Goal: Communication & Community: Answer question/provide support

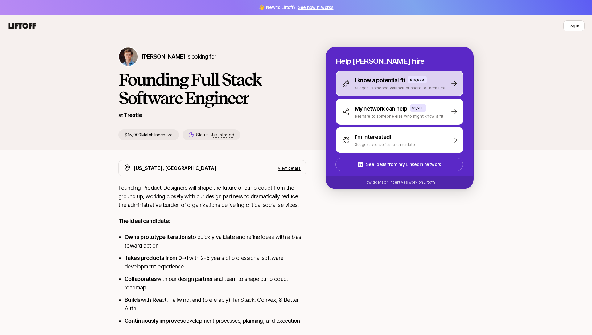
click at [380, 79] on p "I know a potential fit" at bounding box center [380, 80] width 50 height 9
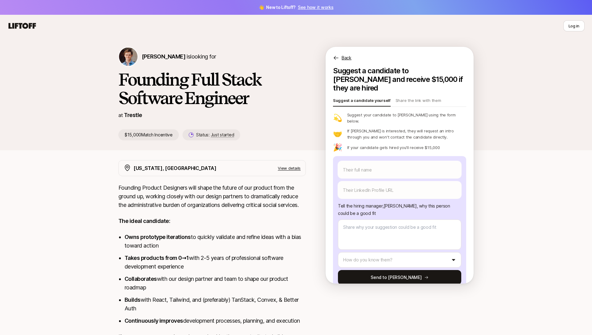
click at [378, 165] on div "Their full name We'll use as their preferred name. Change Their preferred name …" at bounding box center [399, 180] width 123 height 38
click at [378, 161] on input "text" at bounding box center [399, 169] width 123 height 17
type textarea "x"
type input "K"
type textarea "x"
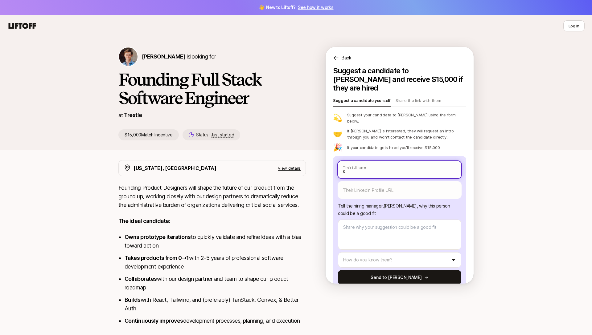
type input "Ke"
type textarea "x"
type input "Ken"
type textarea "x"
type input "Keny"
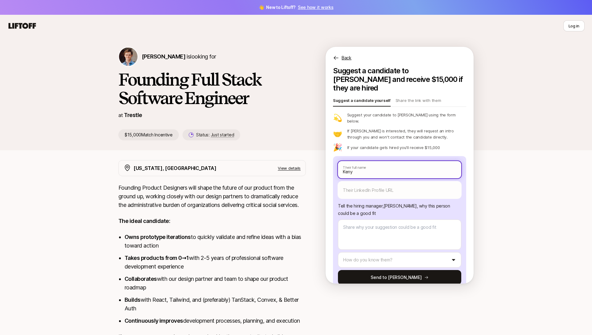
type textarea "x"
type input "Kenya"
type textarea "x"
type input "Kenya"
type textarea "x"
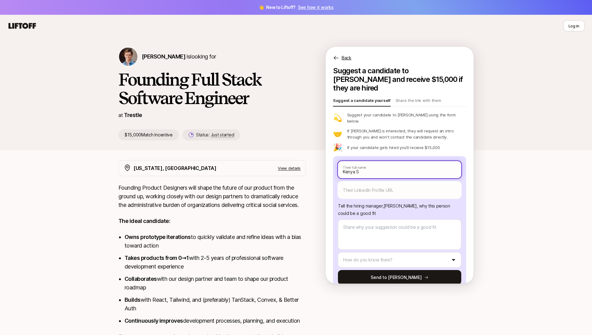
type input "Kenya Sy"
type textarea "x"
type input "Kenya Syt"
type textarea "x"
type input "Kenya Sy"
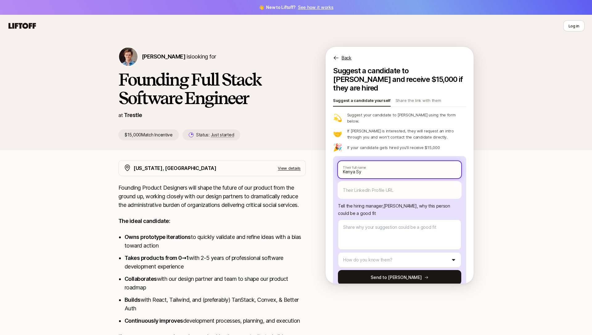
type textarea "x"
type input "Kenya S"
type textarea "x"
type input "Kenya St"
type textarea "x"
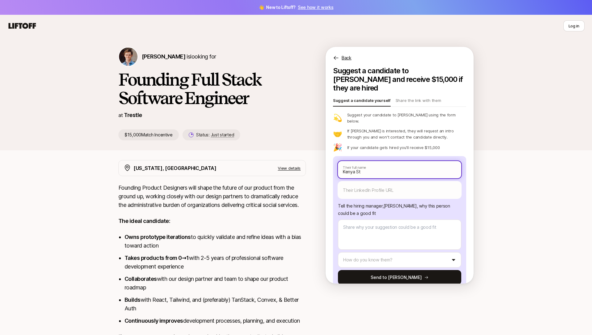
type input "Kenya Ste"
type textarea "x"
type input "Kenya Stew"
type textarea "x"
type input "Kenya Stewa"
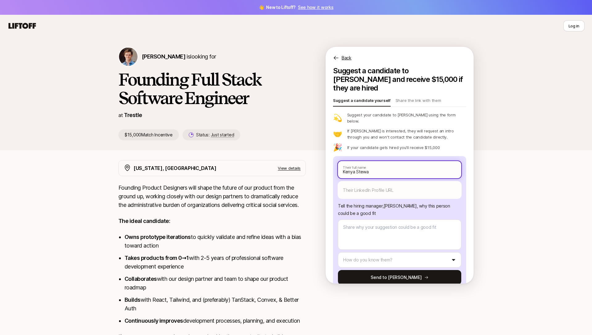
type textarea "x"
type input "Kenya Stewar"
type textarea "x"
type input "Kenya Stewart"
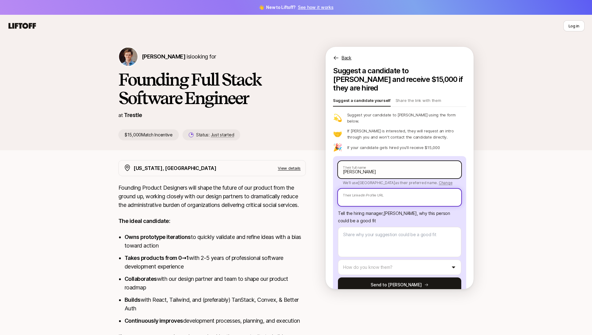
paste input "https://www.linkedin.com/in/kenya-s-026216336/"
type textarea "x"
type input "https://www.linkedin.com/in/kenya-s-026216336/"
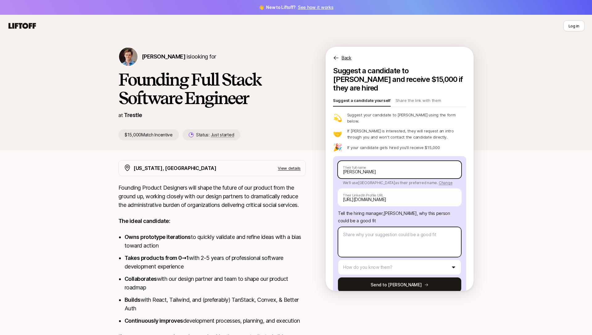
type textarea "x"
type textarea "Ke"
type textarea "x"
type textarea "Ken"
type textarea "x"
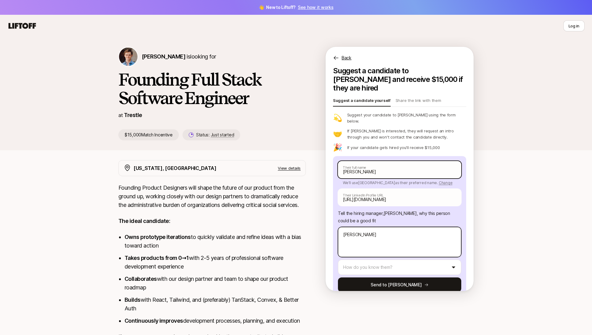
type textarea "Keny"
type textarea "x"
type textarea "Kenya"
type textarea "x"
type textarea "Kenya"
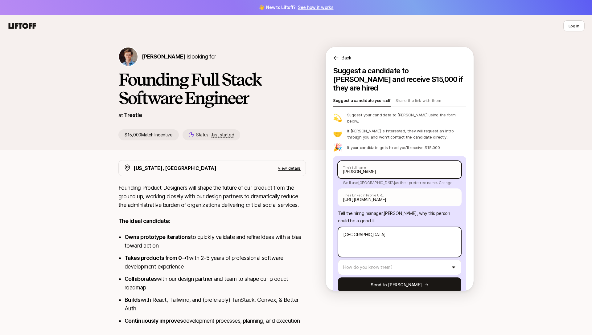
type textarea "x"
type textarea "Kenya h"
type textarea "x"
type textarea "Kenya ha"
type textarea "x"
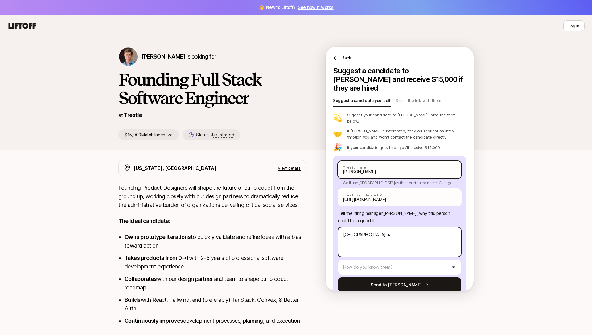
type textarea "Kenya has"
type textarea "x"
type textarea "Kenya has"
type textarea "x"
type textarea "Kenya has t"
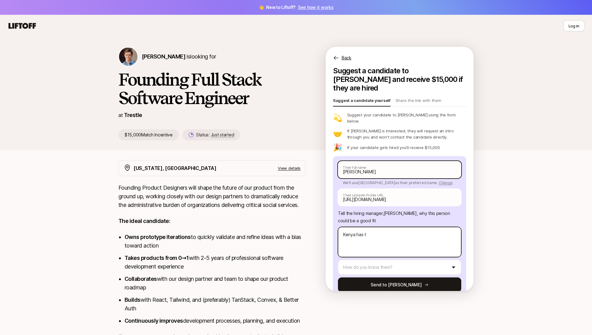
type textarea "x"
type textarea "Kenya has ta"
type textarea "x"
type textarea "Kenya has take"
type textarea "x"
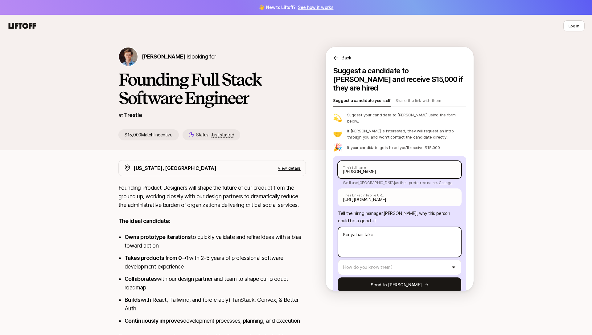
type textarea "Kenya has taken"
type textarea "x"
type textarea "Kenya has taken"
type textarea "x"
type textarea "Kenya has taken p"
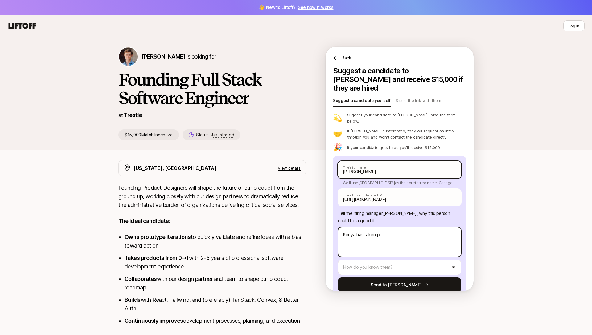
type textarea "x"
type textarea "Kenya has taken pr"
type textarea "x"
type textarea "Kenya has taken pro"
type textarea "x"
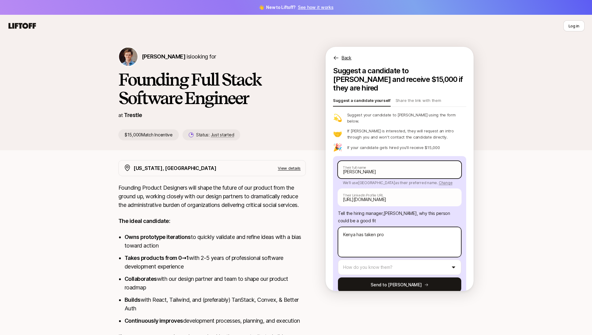
type textarea "Kenya has taken prod"
type textarea "x"
type textarea "Kenya has taken produc"
type textarea "x"
type textarea "Kenya has taken product"
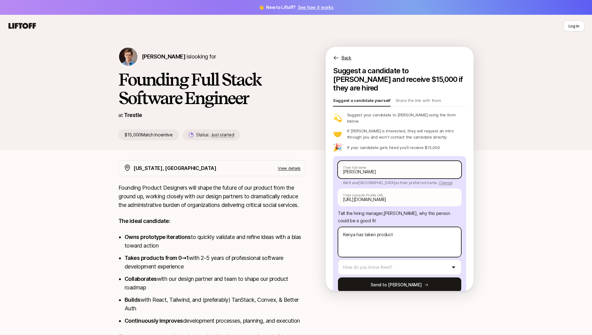
type textarea "x"
type textarea "Kenya has taken products"
type textarea "x"
type textarea "Kenya has taken products"
type textarea "x"
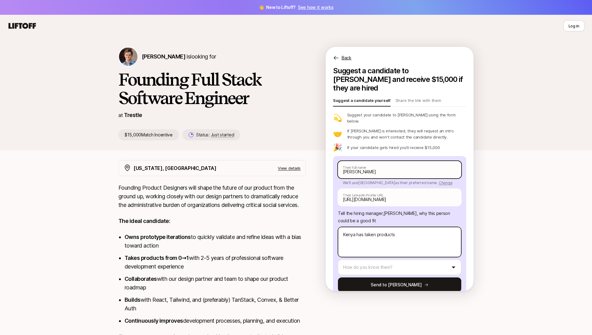
type textarea "Kenya has taken products f"
type textarea "x"
type textarea "Kenya has taken products fro"
type textarea "x"
type textarea "Kenya has taken products from"
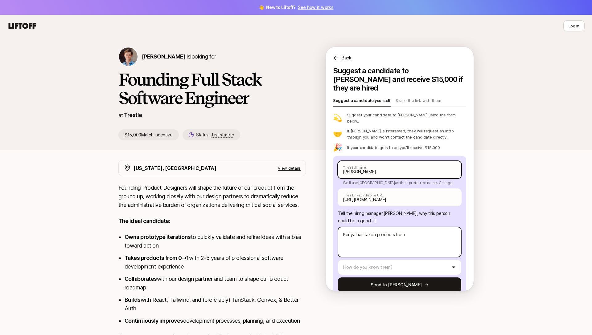
type textarea "x"
type textarea "Kenya has taken products from"
type textarea "x"
type textarea "Kenya has taken products from 0"
type textarea "x"
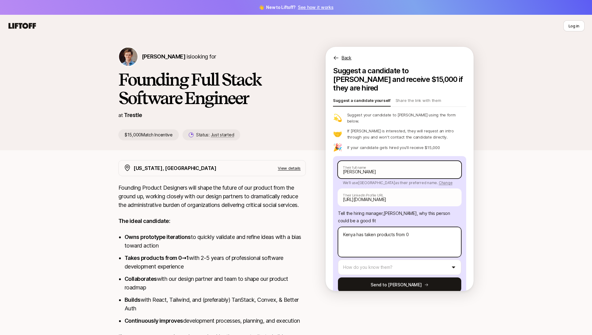
type textarea "Kenya has taken products from 0>"
type textarea "x"
type textarea "Kenya has taken products from 0>1"
type textarea "x"
type textarea "Kenya has taken products from 0>1"
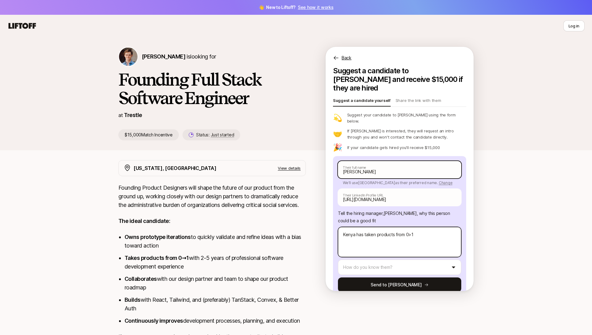
type textarea "x"
type textarea "Kenya has taken products from 0>1 h"
type textarea "x"
type textarea "Kenya has taken products from 0>1 ha"
type textarea "x"
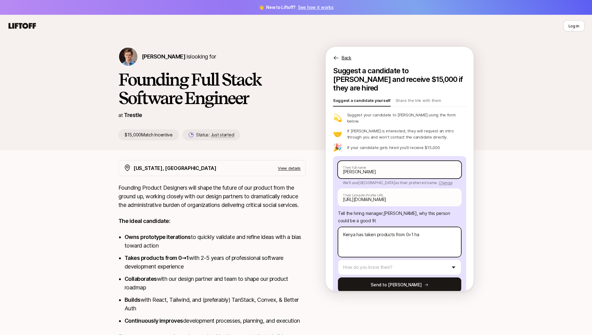
type textarea "Kenya has taken products from 0>1 has"
type textarea "x"
type textarea "Kenya has taken products from 0>1 has"
type textarea "x"
type textarea "Kenya has taken products from 0>1 has a"
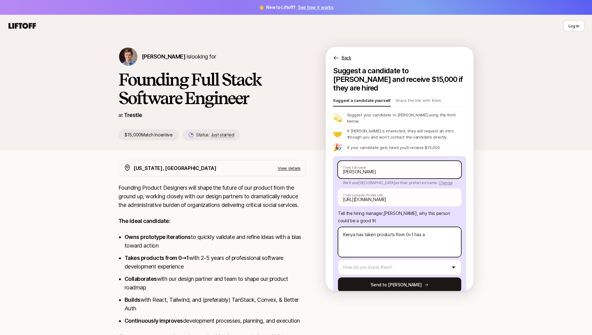
type textarea "x"
type textarea "Kenya has taken products from 0>1 has a"
type textarea "x"
type textarea "Kenya has taken products from 0>1 has a f"
type textarea "x"
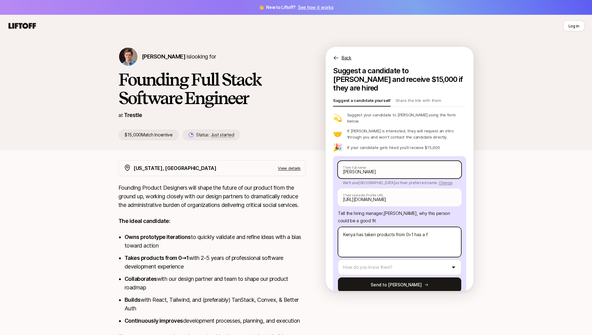
type textarea "Kenya has taken products from 0>1 has a fu"
type textarea "x"
type textarea "Kenya has taken products from 0>1 has a ful"
type textarea "x"
type textarea "Kenya has taken products from 0>1 has a full"
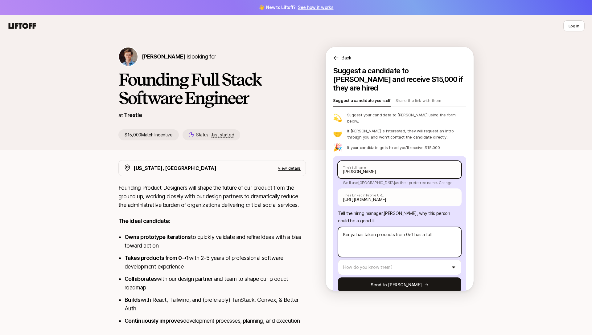
type textarea "x"
type textarea "Kenya has taken products from 0>1 has a full"
type textarea "x"
type textarea "Kenya has taken products from 0>1 has a full st"
type textarea "x"
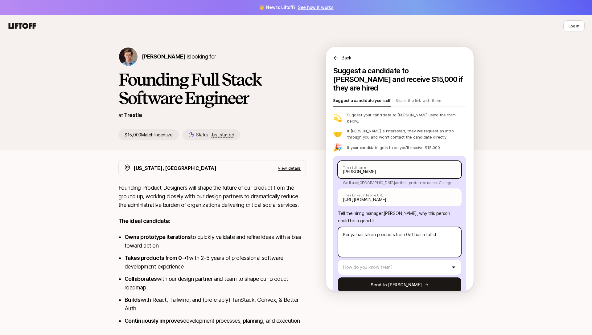
type textarea "Kenya has taken products from 0>1 has a full sta"
type textarea "x"
type textarea "Kenya has taken products from 0>1 has a full stack"
type textarea "x"
type textarea "Kenya has taken products from 0>1 has a full stack"
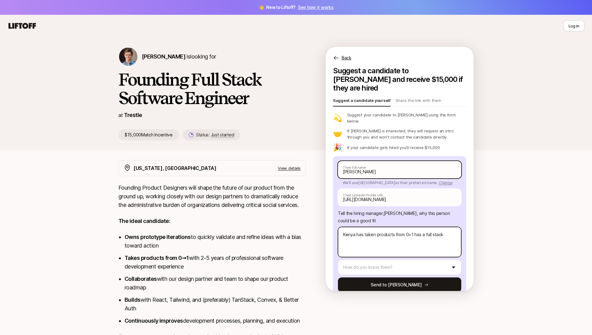
type textarea "x"
type textarea "Kenya has taken products from 0>1 has a full stack"
type textarea "x"
type textarea "Kenya has taken products from 0>1 has a full stac"
type textarea "x"
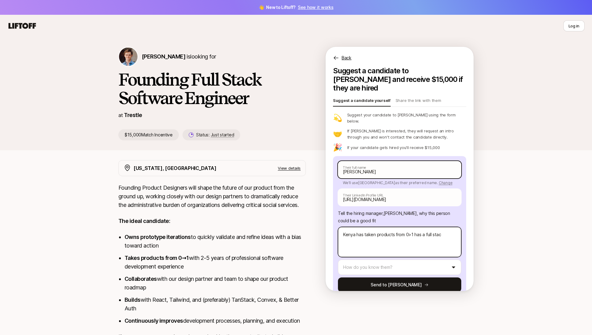
type textarea "Kenya has taken products from 0>1 has a full sta"
type textarea "x"
type textarea "Kenya has taken products from 0>1 has a full st"
type textarea "x"
type textarea "Kenya has taken products from 0>1 has a full s"
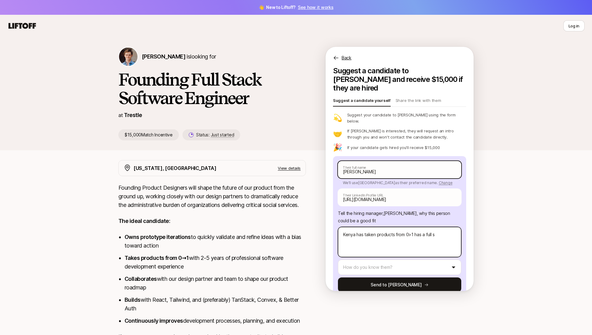
type textarea "x"
type textarea "Kenya has taken products from 0>1 has a full"
type textarea "x"
type textarea "Kenya has taken products from 0>1 has a full"
type textarea "x"
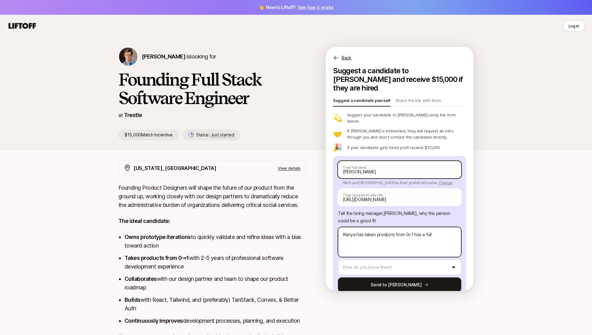
type textarea "Kenya has taken products from 0>1 has a ful"
type textarea "x"
type textarea "Kenya has taken products from 0>1 has a fu"
type textarea "x"
type textarea "Kenya has taken products from 0>1 has a f"
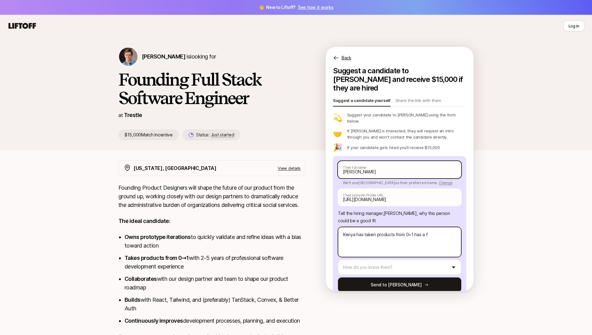
type textarea "x"
type textarea "Kenya has taken products from 0>1 has a"
type textarea "x"
type textarea "Kenya has taken products from 0>1 has a"
type textarea "x"
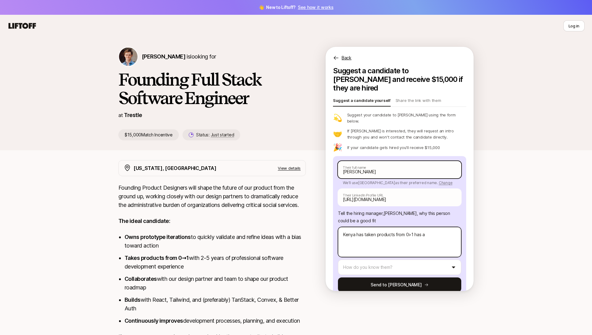
type textarea "Kenya has taken products from 0>1 has"
type textarea "x"
type textarea "Kenya has taken products from 0>1 has w"
type textarea "x"
type textarea "Kenya has taken products from 0>1 has wo"
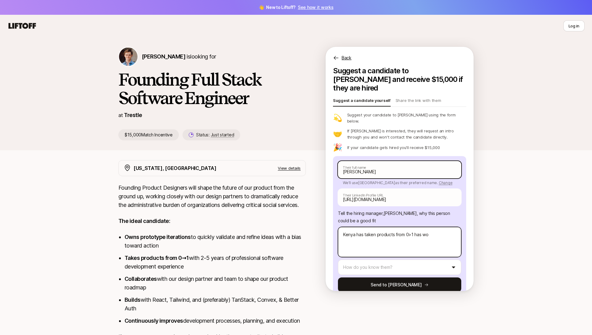
type textarea "x"
type textarea "Kenya has taken products from 0>1 has work"
type textarea "x"
type textarea "Kenya has taken products from 0>1 has worke"
type textarea "x"
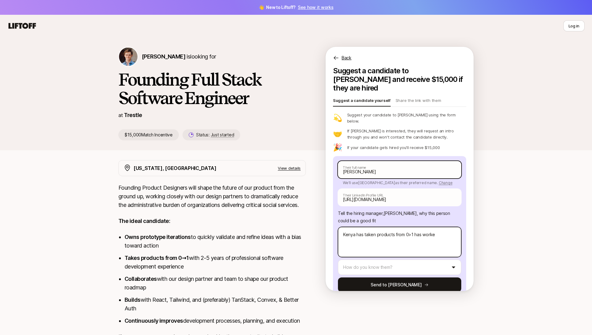
type textarea "Kenya has taken products from 0>1 has worked"
type textarea "x"
type textarea "Kenya has taken products from 0>1 has worked"
type textarea "x"
type textarea "Kenya has taken products from 0>1 has worked i"
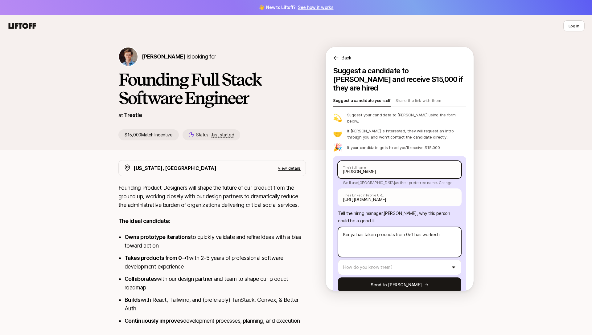
type textarea "x"
type textarea "Kenya has taken products from 0>1 has worked in"
type textarea "x"
type textarea "Kenya has taken products from 0>1 has worked ina"
type textarea "x"
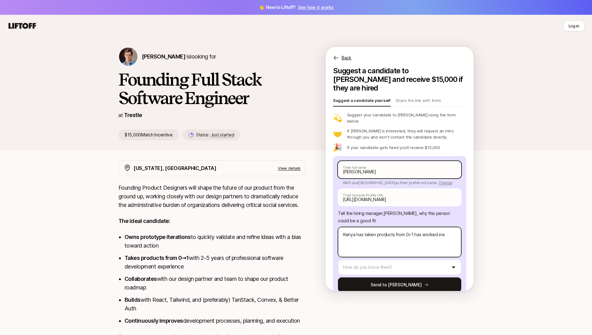
type textarea "Kenya has taken products from 0>1 has worked ina."
type textarea "x"
type textarea "Kenya has taken products from 0>1 has worked ina."
type textarea "x"
type textarea "Kenya has taken products from 0>1 has worked ina"
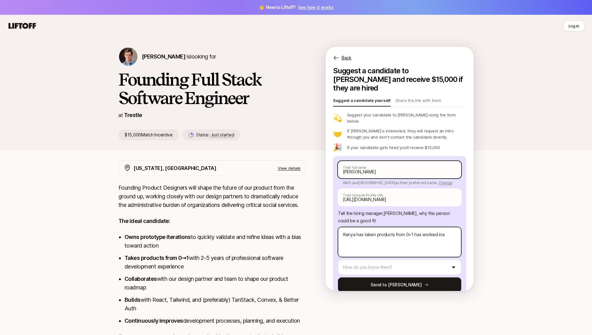
type textarea "x"
type textarea "Kenya has taken products from 0>1 has worked in"
type textarea "x"
type textarea "Kenya has taken products from 0>1 has worked in"
type textarea "x"
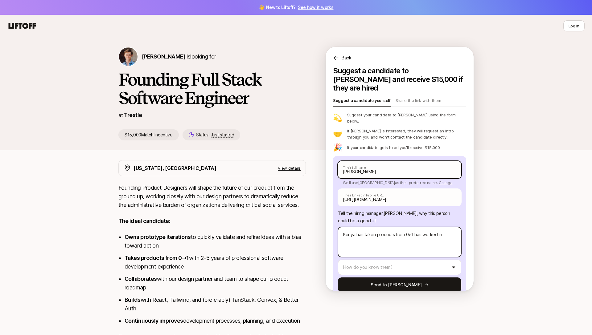
type textarea "Kenya has taken products from 0>1 has worked in a"
type textarea "x"
type textarea "Kenya has taken products from 0>1 has worked in a"
type textarea "x"
type textarea "Kenya has taken products from 0>1 has worked in a F"
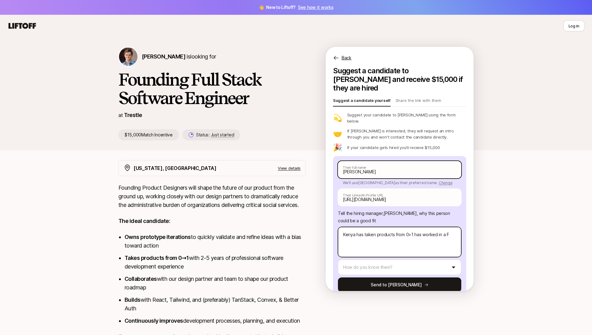
type textarea "x"
type textarea "Kenya has taken products from 0>1 has worked in a FS"
type textarea "x"
type textarea "Kenya has taken products from 0>1 has worked in a FS"
type textarea "x"
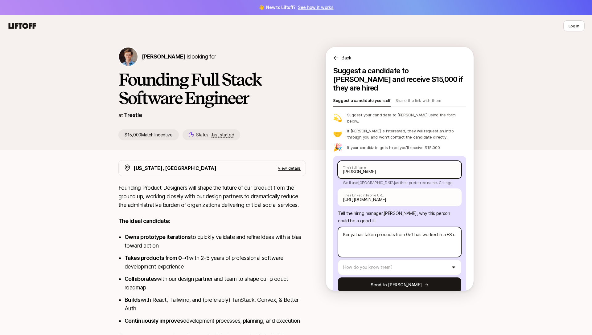
type textarea "Kenya has taken products from 0>1 has worked in a FS ca"
type textarea "x"
type textarea "Kenya has taken products from 0>1 has worked in a FS capa"
type textarea "x"
type textarea "Kenya has taken products from 0>1 has worked in a FS capac"
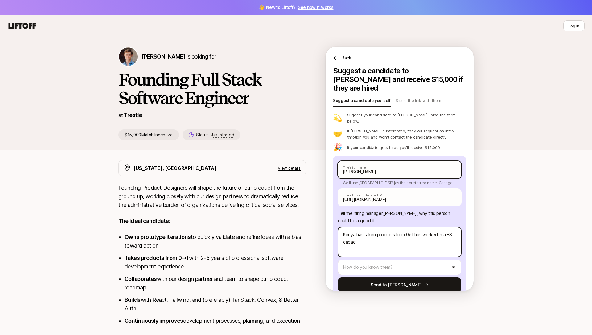
type textarea "x"
type textarea "Kenya has taken products from 0>1 has worked in a FS capaci"
type textarea "x"
type textarea "Kenya has taken products from 0>1 has worked in a FS capacit"
type textarea "x"
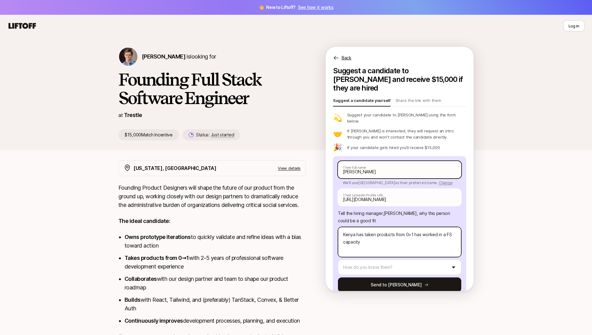
type textarea "Kenya has taken products from 0>1 has worked in a FS capacity"
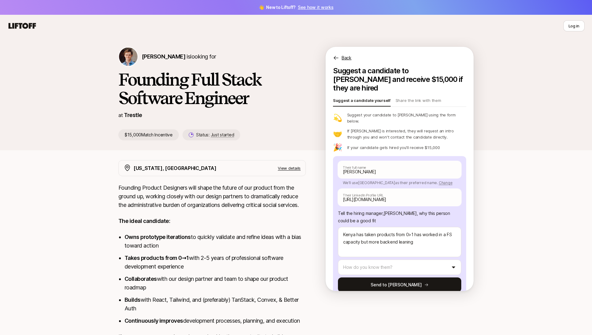
click at [381, 245] on div "Kenya Stewart Their full name We'll use Kenya as their preferred name. Change K…" at bounding box center [399, 226] width 123 height 131
click at [380, 253] on html "👋 New to Liftoff? See how it works Log in Log in Francis Barth is looking for F…" at bounding box center [296, 167] width 592 height 335
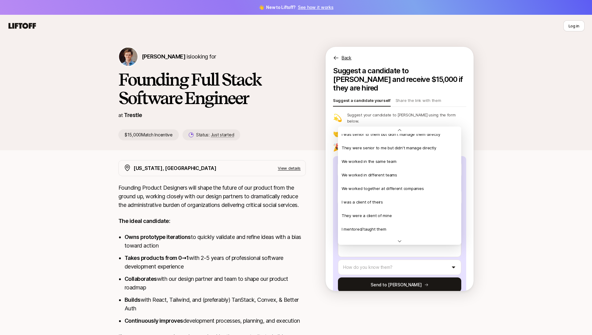
scroll to position [40, 0]
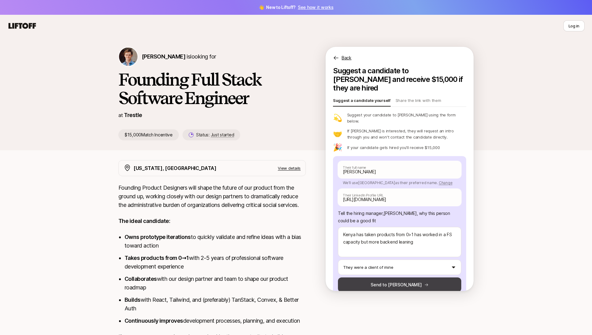
click at [390, 278] on button "Send to Francis" at bounding box center [399, 285] width 123 height 15
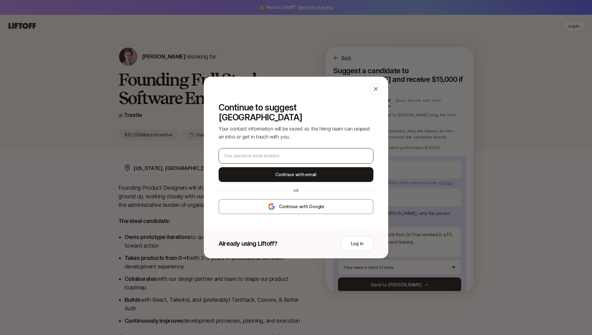
click at [318, 158] on div at bounding box center [296, 155] width 155 height 15
click at [316, 152] on input "email" at bounding box center [296, 155] width 144 height 7
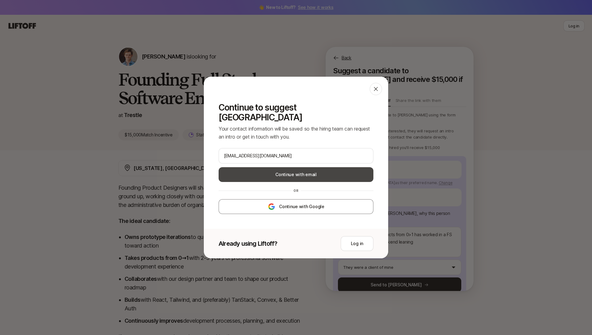
click at [302, 174] on button "Continue with email" at bounding box center [296, 174] width 155 height 15
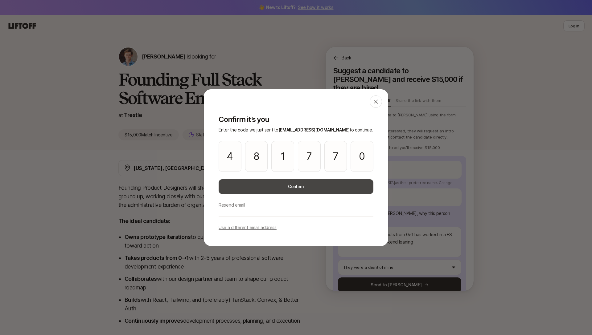
click at [314, 187] on button "Confirm" at bounding box center [296, 186] width 155 height 15
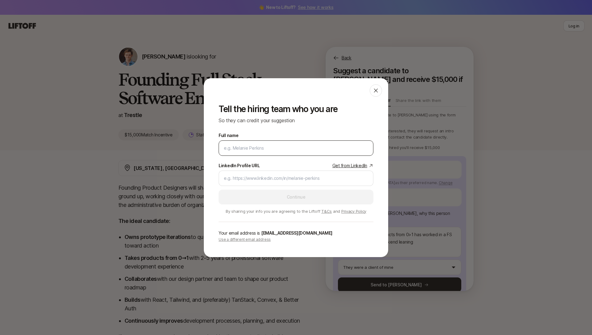
click at [291, 147] on input "Full name" at bounding box center [296, 148] width 144 height 7
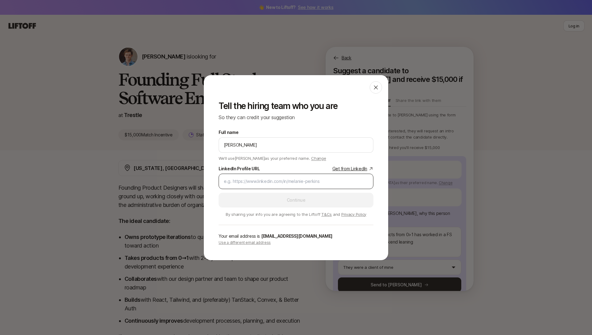
click at [296, 176] on div at bounding box center [296, 181] width 155 height 15
click at [289, 184] on input "LinkedIn Profile URL Get from LinkedIn" at bounding box center [296, 181] width 144 height 7
paste input "https://www.linkedin.com/in/kareemmedas/"
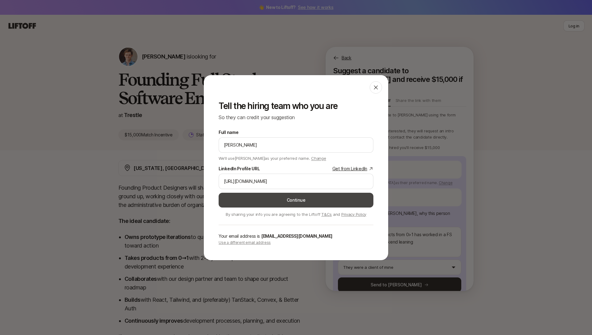
click at [288, 196] on button "Continue" at bounding box center [296, 200] width 155 height 15
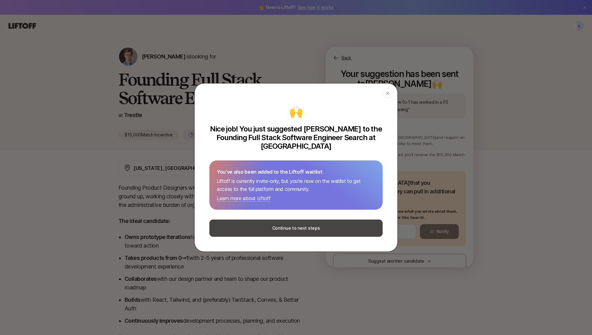
click at [322, 229] on button "Continue to next steps" at bounding box center [295, 228] width 173 height 17
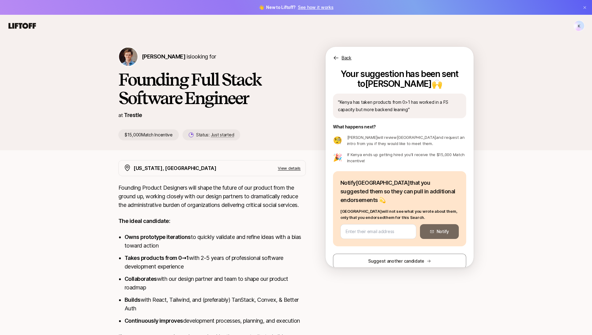
click at [342, 61] on p "Back" at bounding box center [347, 57] width 10 height 7
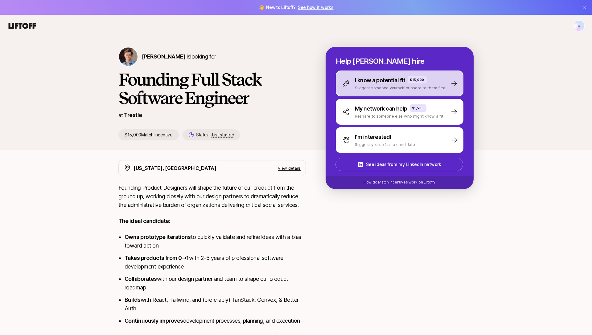
click at [384, 85] on p "Suggest someone yourself or share to them first" at bounding box center [400, 88] width 91 height 6
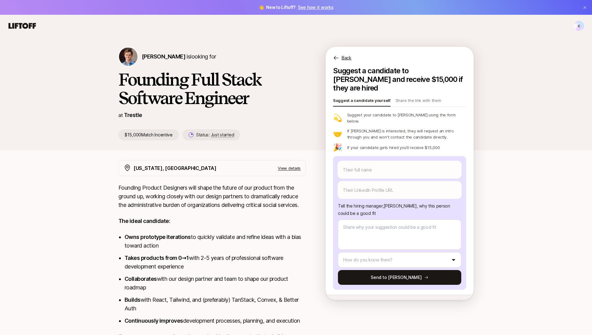
click at [342, 55] on p "Back" at bounding box center [347, 57] width 10 height 7
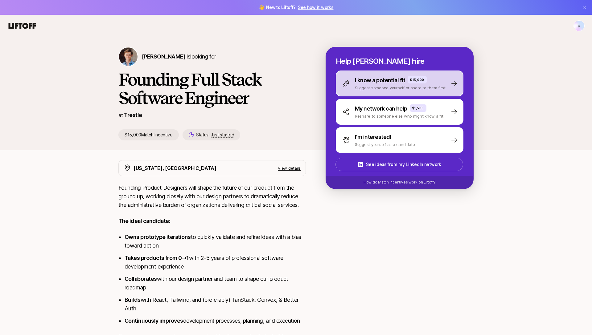
click at [374, 81] on p "I know a potential fit" at bounding box center [380, 80] width 50 height 9
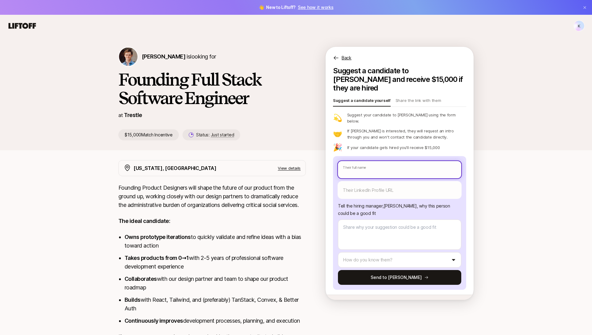
click at [358, 164] on input "text" at bounding box center [399, 169] width 123 height 17
click at [286, 166] on p "View details" at bounding box center [289, 168] width 23 height 6
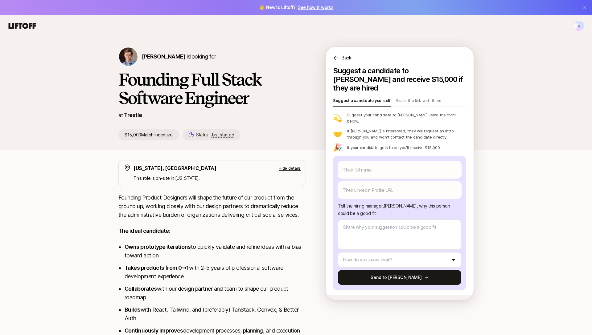
scroll to position [73, 0]
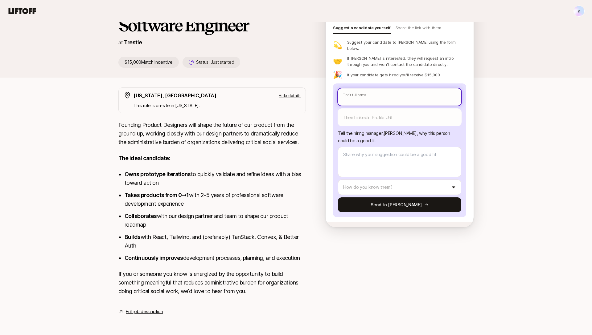
click at [357, 88] on input "text" at bounding box center [399, 96] width 123 height 17
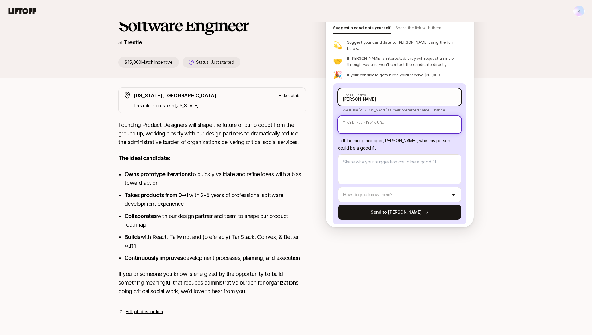
paste input "https://www.linkedin.com/in/victor-popoola/"
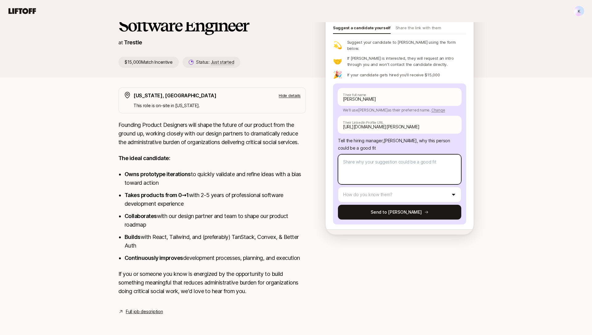
click at [359, 158] on textarea at bounding box center [399, 169] width 123 height 30
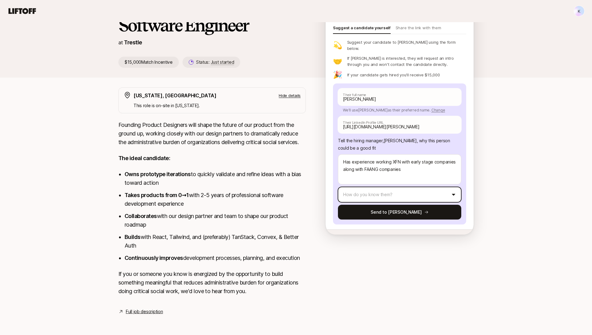
click at [362, 177] on html "👋 New to Liftoff? See how it works K K Francis Barth is looking for Founding Fu…" at bounding box center [296, 94] width 592 height 335
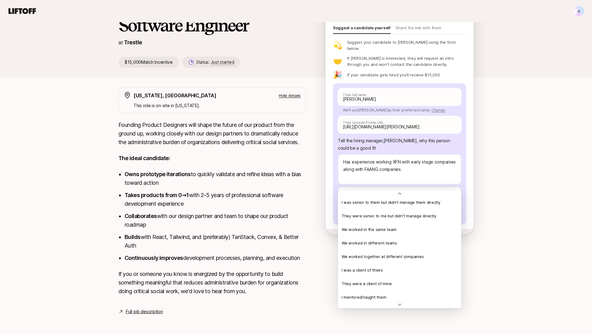
scroll to position [42, 0]
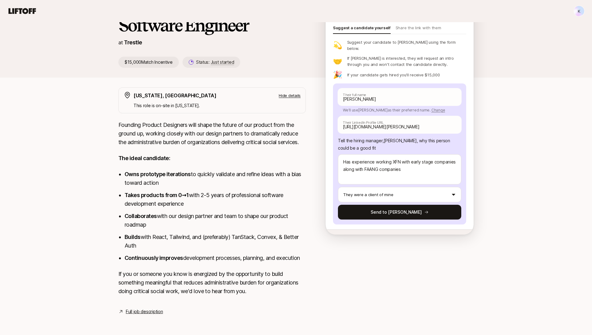
click at [388, 207] on div "Victor P Their full name We'll use Victor as their preferred name. Change Victo…" at bounding box center [399, 154] width 133 height 141
click at [388, 205] on button "Send to Francis" at bounding box center [399, 212] width 123 height 15
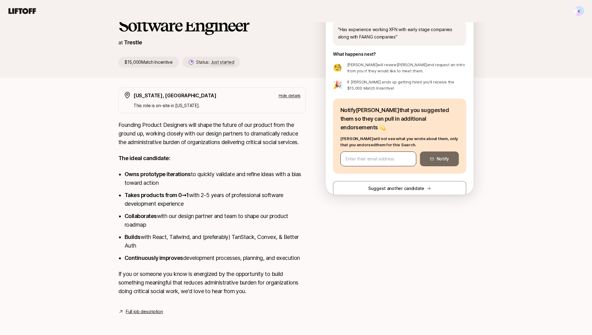
click at [386, 155] on input "email" at bounding box center [378, 158] width 65 height 7
click at [486, 125] on div "Francis Barth is looking for Founding Full Stack Software Engineer at Trestle $…" at bounding box center [296, 147] width 592 height 366
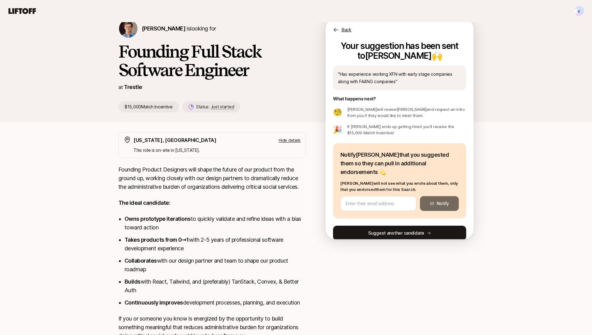
scroll to position [0, 0]
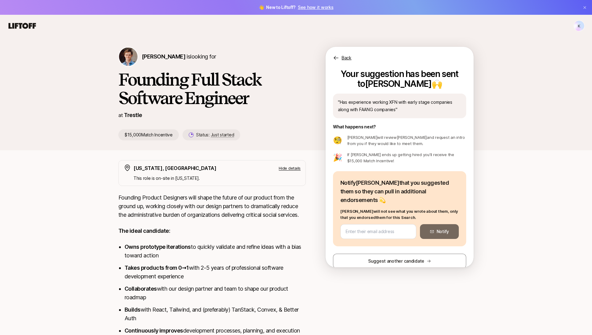
click at [286, 129] on div "Francis Barth is looking for Founding Full Stack Software Engineer at Trestle $…" at bounding box center [221, 94] width 207 height 94
click at [350, 63] on div "Back Your suggestion has been sent to Francis 🙌 " Has experience working XFN wi…" at bounding box center [400, 157] width 148 height 221
click at [339, 64] on div "Back Your suggestion has been sent to Francis 🙌 " Has experience working XFN wi…" at bounding box center [400, 157] width 148 height 221
click at [130, 58] on img at bounding box center [128, 56] width 18 height 18
click at [155, 56] on span "[PERSON_NAME]" at bounding box center [163, 56] width 43 height 6
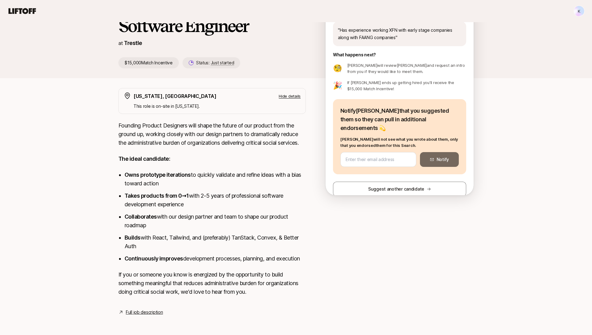
scroll to position [73, 0]
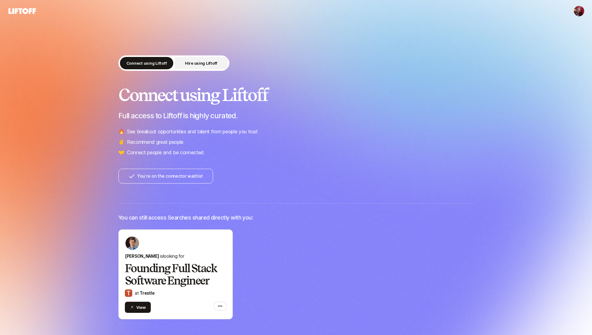
click at [185, 67] on button "Hire using Liftoff" at bounding box center [200, 63] width 53 height 12
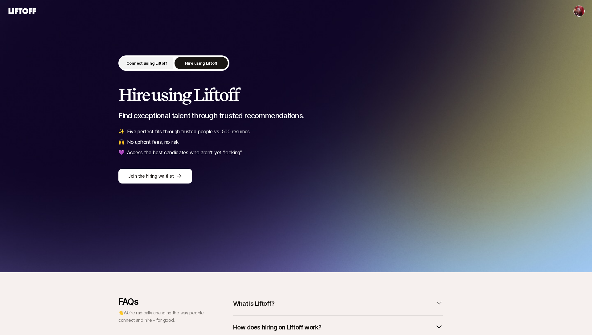
click at [158, 58] on button "Connect using Liftoff" at bounding box center [146, 63] width 53 height 12
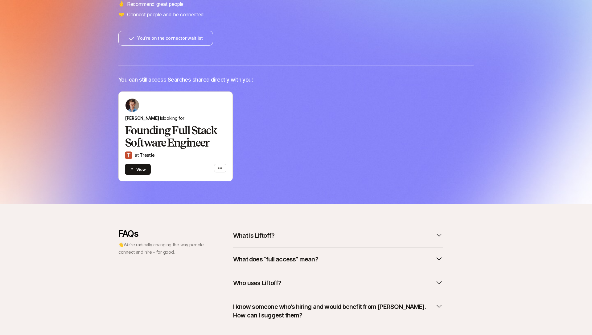
scroll to position [179, 0]
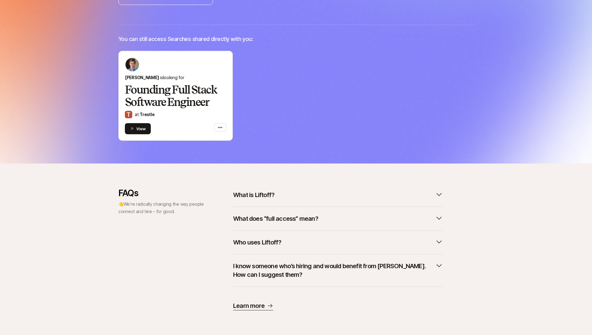
click at [266, 199] on p "What is Liftoff?" at bounding box center [253, 195] width 41 height 9
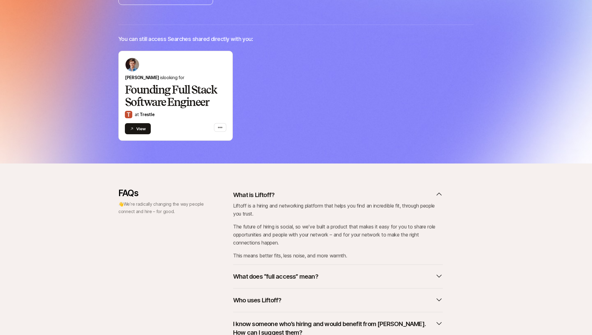
click at [266, 199] on p "What is Liftoff?" at bounding box center [253, 195] width 41 height 9
